Goal: Check status: Check status

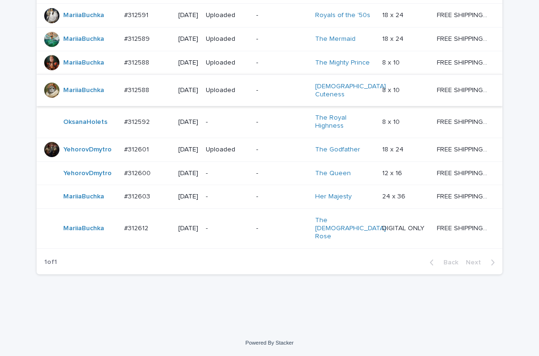
scroll to position [701, 0]
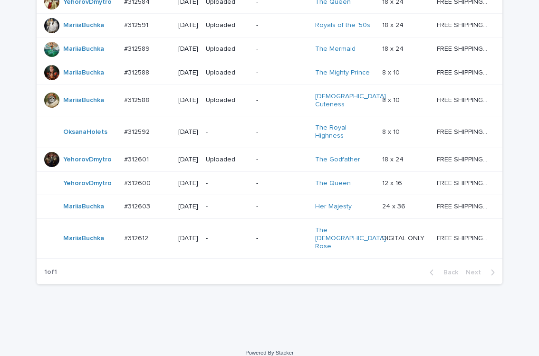
scroll to position [701, 0]
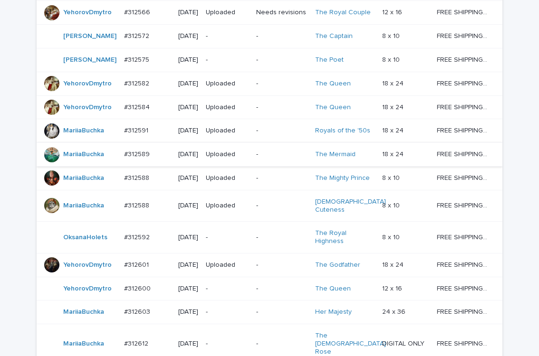
scroll to position [701, 0]
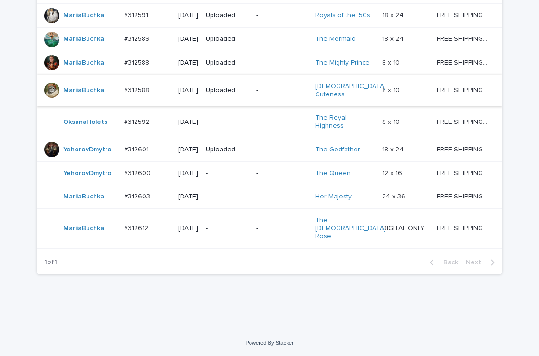
scroll to position [701, 0]
